Goal: Information Seeking & Learning: Learn about a topic

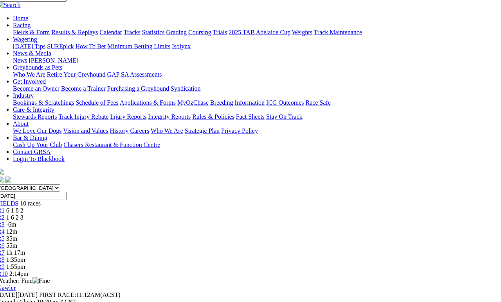
scroll to position [0, 5]
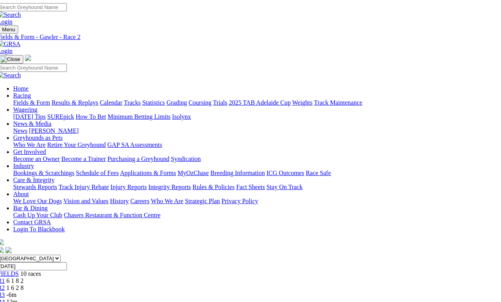
click at [5, 292] on span "R3" at bounding box center [1, 295] width 7 height 7
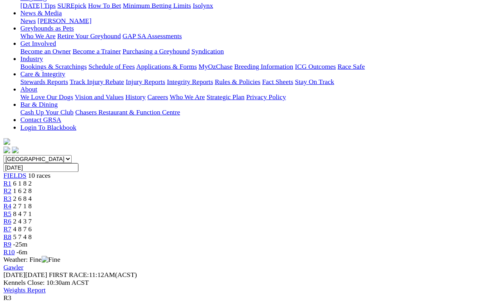
scroll to position [111, 0]
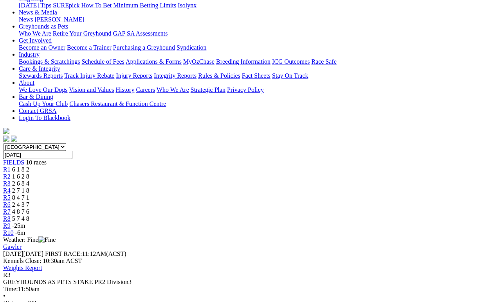
click at [29, 187] on span "2 7 1 8" at bounding box center [20, 190] width 17 height 7
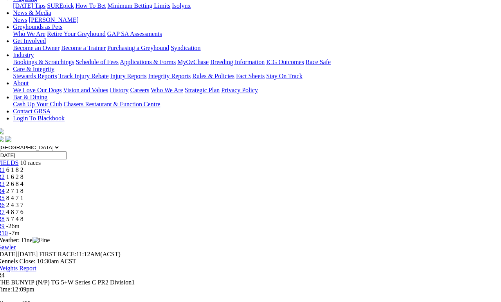
scroll to position [111, 6]
click at [23, 195] on span "8 4 7 1" at bounding box center [14, 198] width 17 height 7
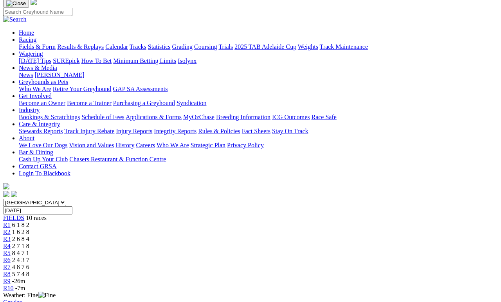
scroll to position [54, 0]
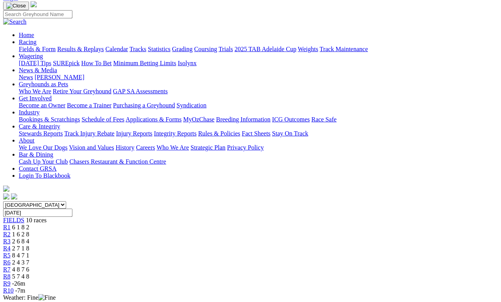
click at [11, 259] on span "R6" at bounding box center [6, 262] width 7 height 7
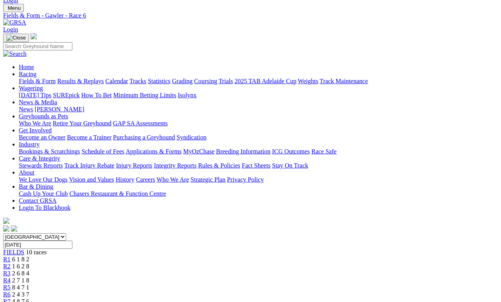
scroll to position [16, 0]
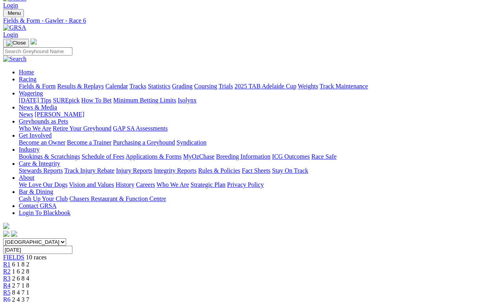
click at [11, 302] on link "R7" at bounding box center [6, 307] width 7 height 7
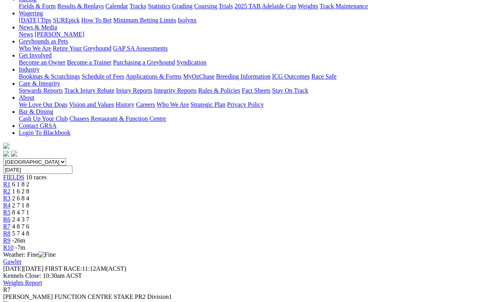
scroll to position [98, 0]
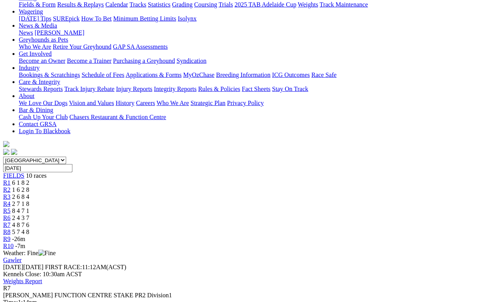
click at [29, 229] on span "5 7 4 8" at bounding box center [20, 232] width 17 height 7
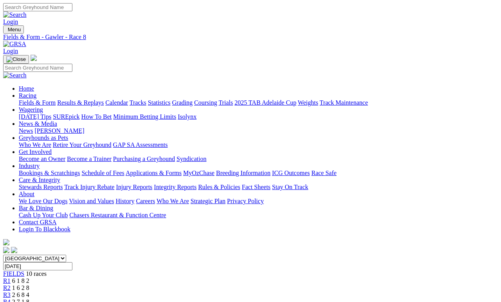
click at [42, 99] on link "Fields & Form" at bounding box center [37, 102] width 37 height 7
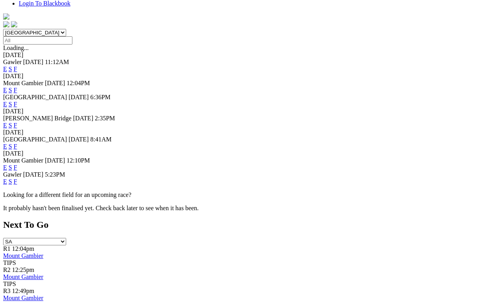
scroll to position [226, 0]
click at [17, 178] on link "F" at bounding box center [16, 181] width 4 height 7
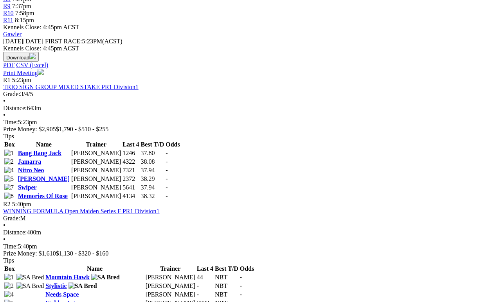
scroll to position [332, 0]
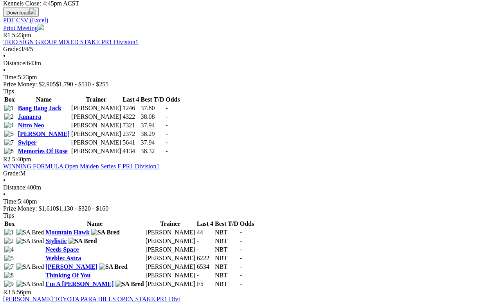
scroll to position [376, 0]
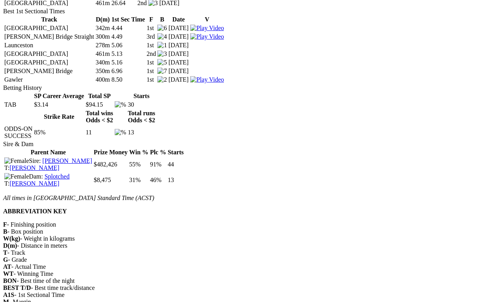
scroll to position [918, 0]
